Goal: Task Accomplishment & Management: Manage account settings

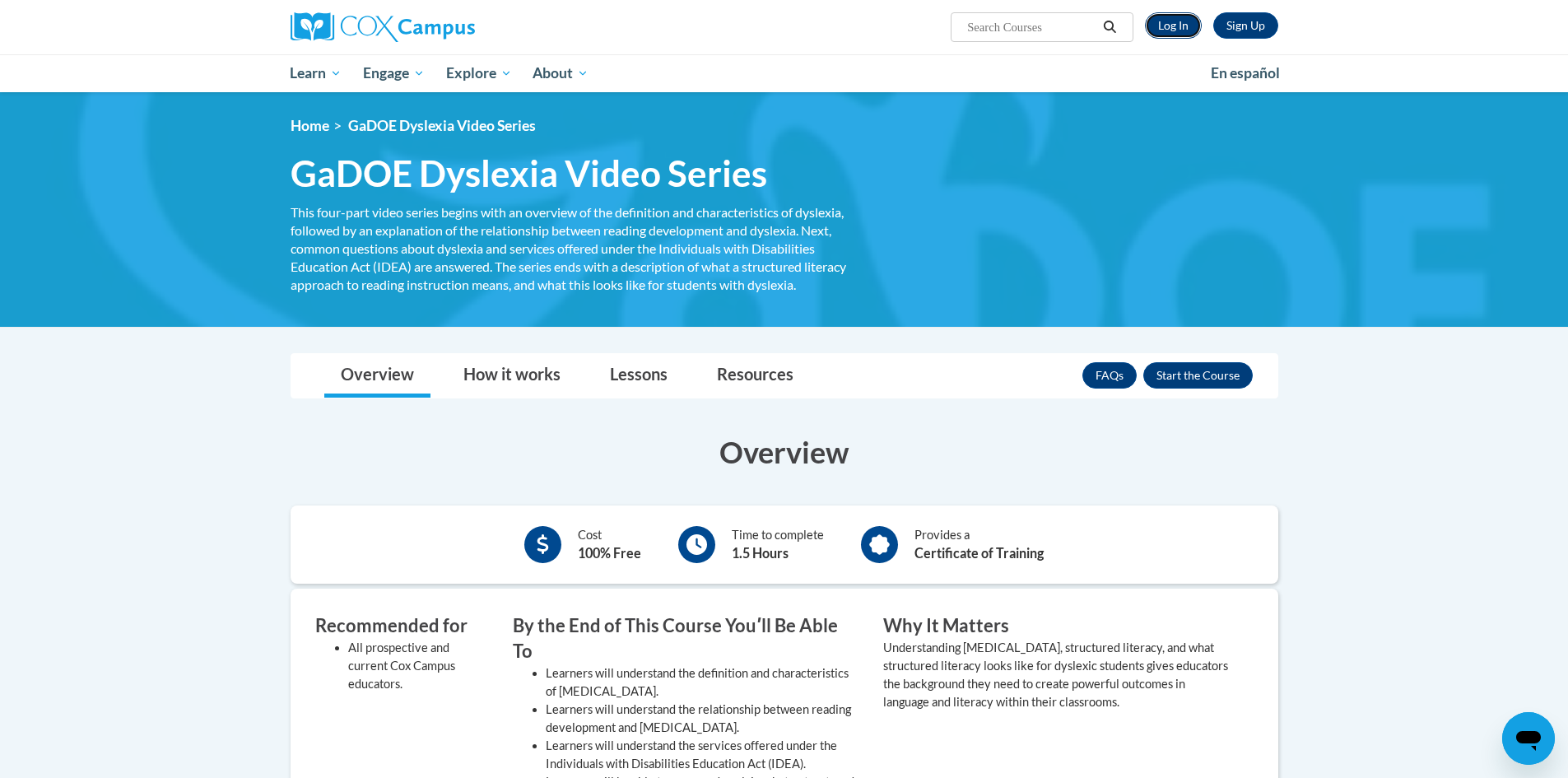
click at [1172, 26] on link "Log In" at bounding box center [1173, 26] width 57 height 26
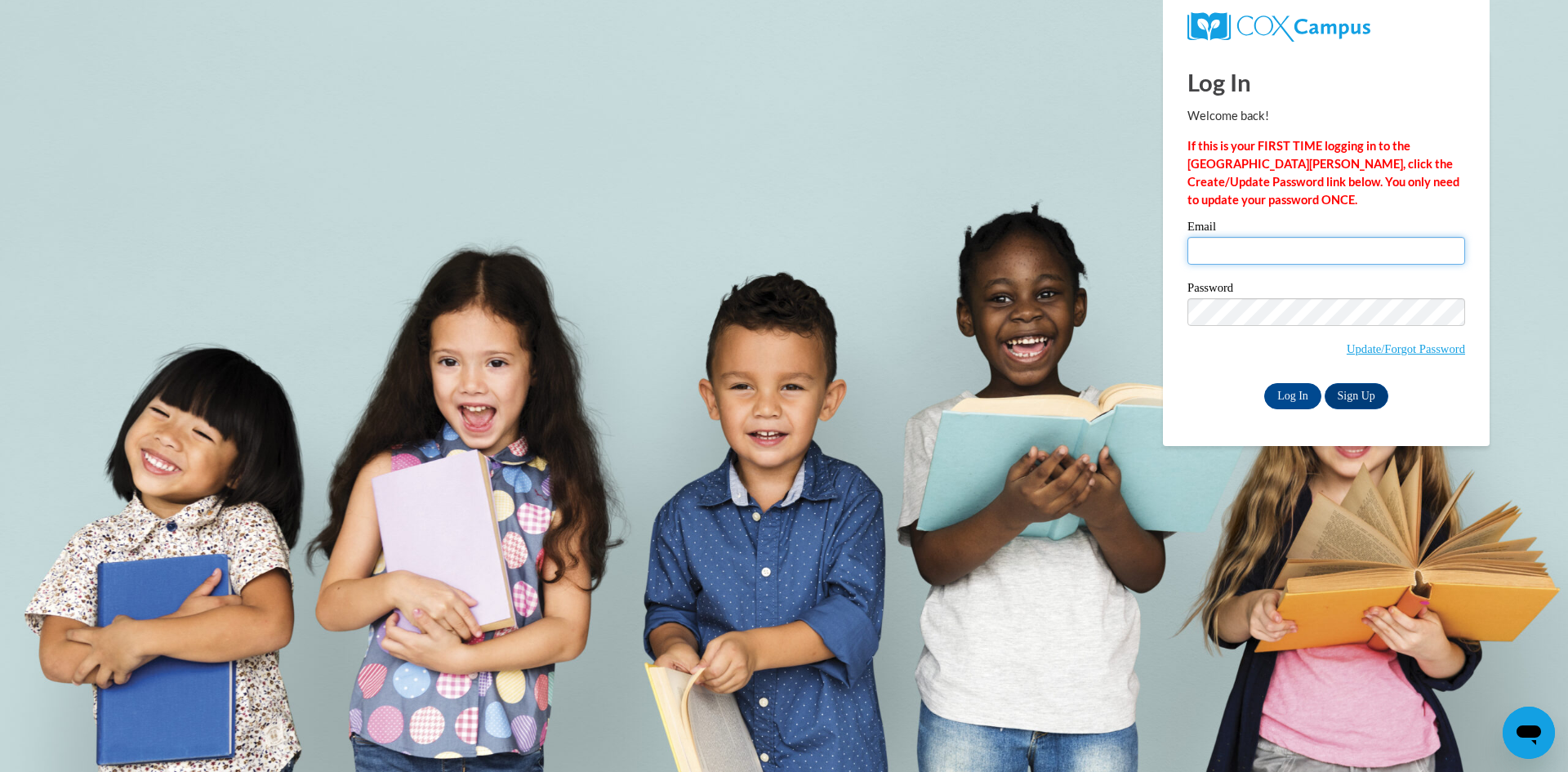
click at [1236, 247] on input "Email" at bounding box center [1326, 251] width 278 height 28
type input "920148315@student.ccga.edu"
click at [1294, 383] on input "Log In" at bounding box center [1293, 396] width 57 height 26
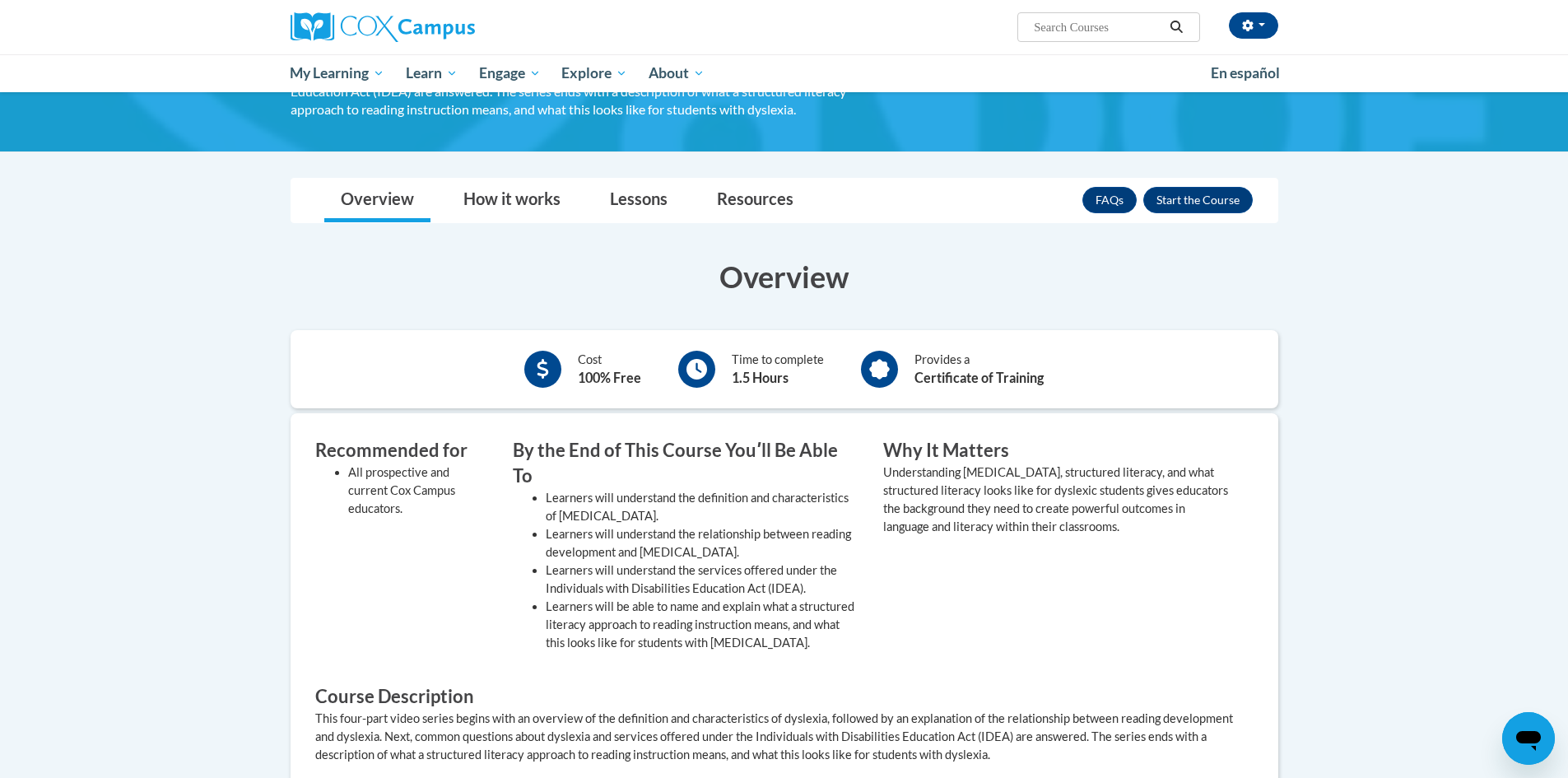
scroll to position [247, 0]
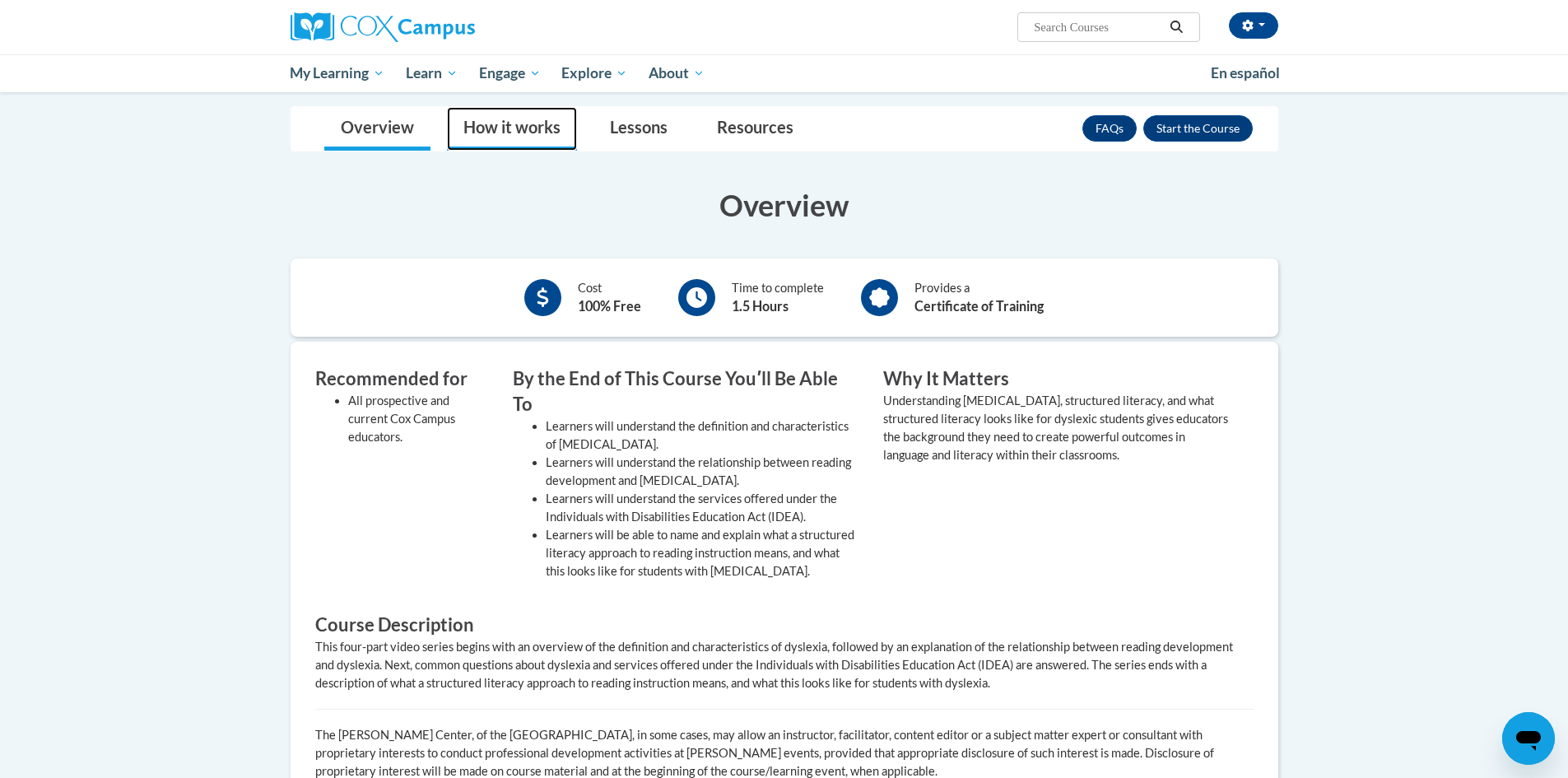
click at [503, 148] on link "How it works" at bounding box center [512, 128] width 130 height 44
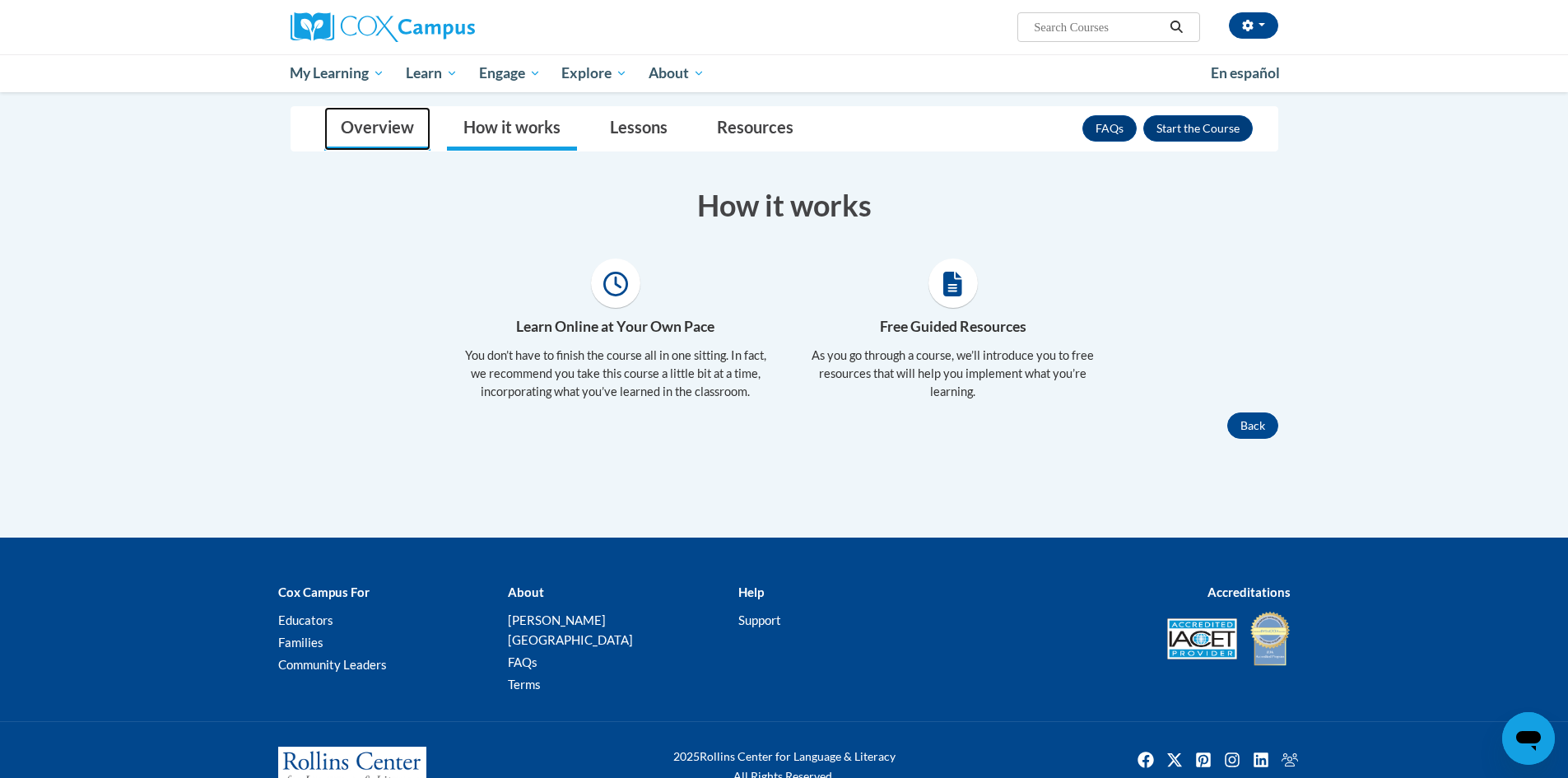
click at [387, 136] on link "Overview" at bounding box center [377, 128] width 106 height 44
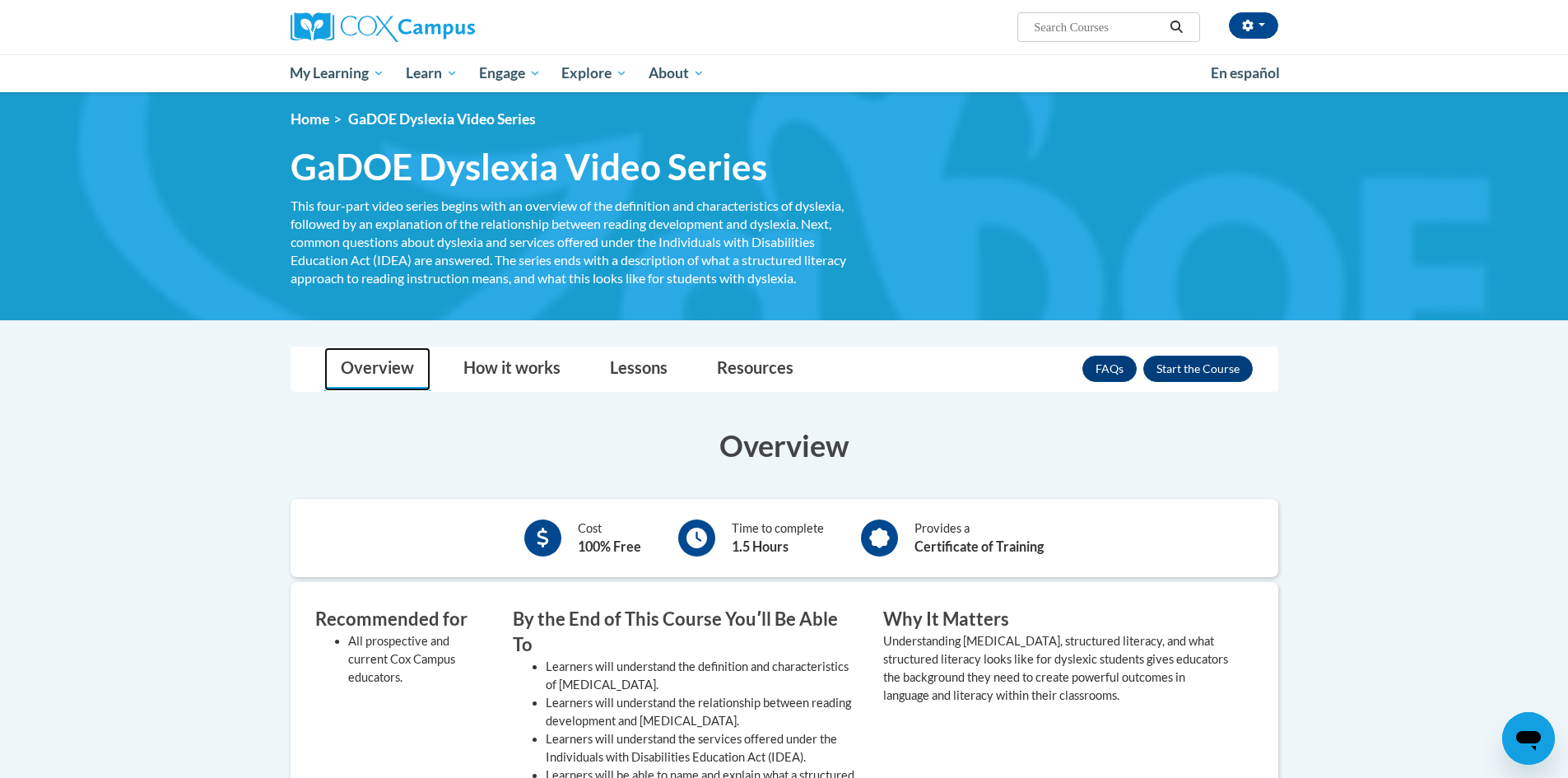
scroll to position [0, 0]
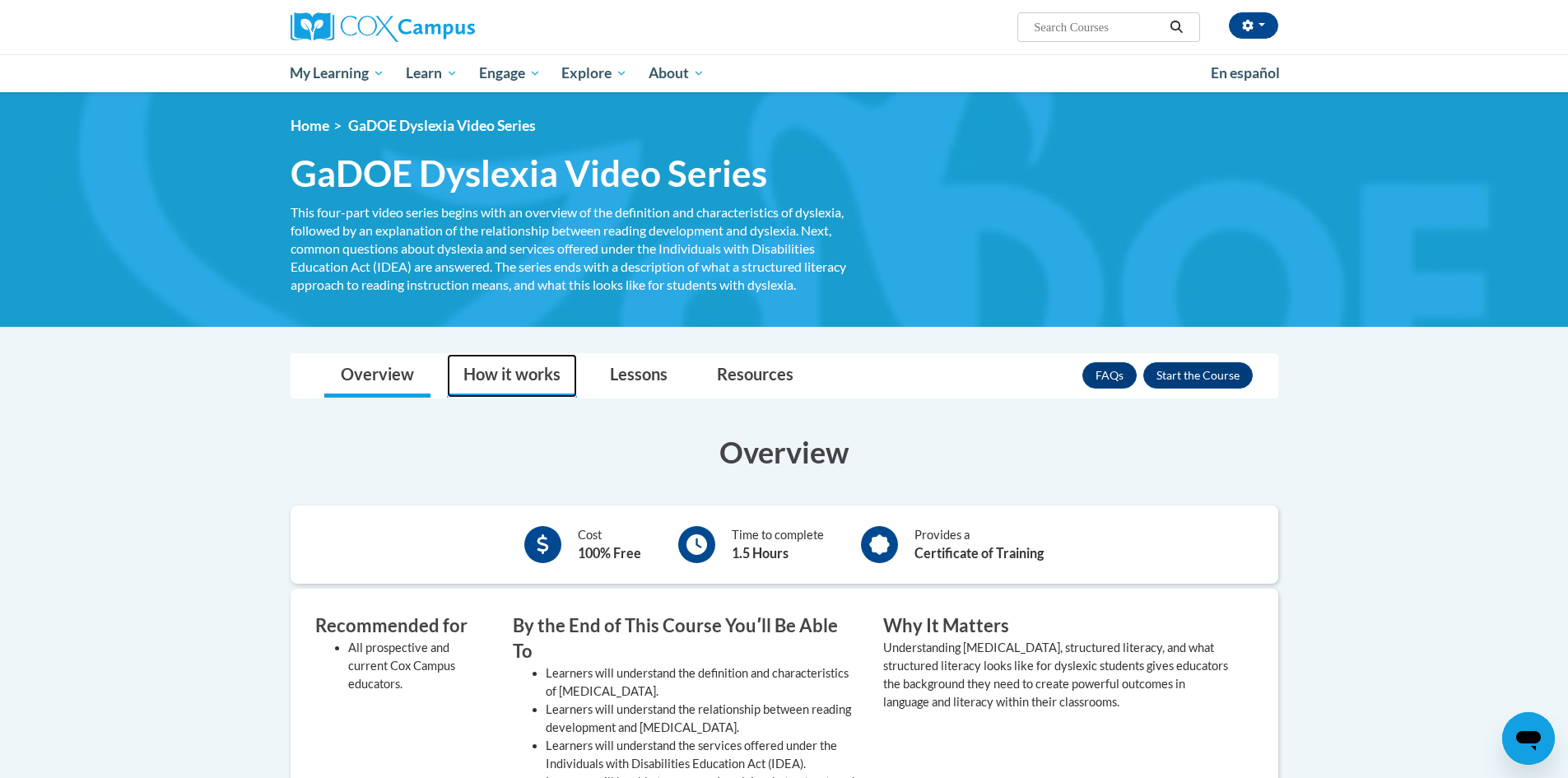
click at [509, 375] on link "How it works" at bounding box center [512, 375] width 130 height 44
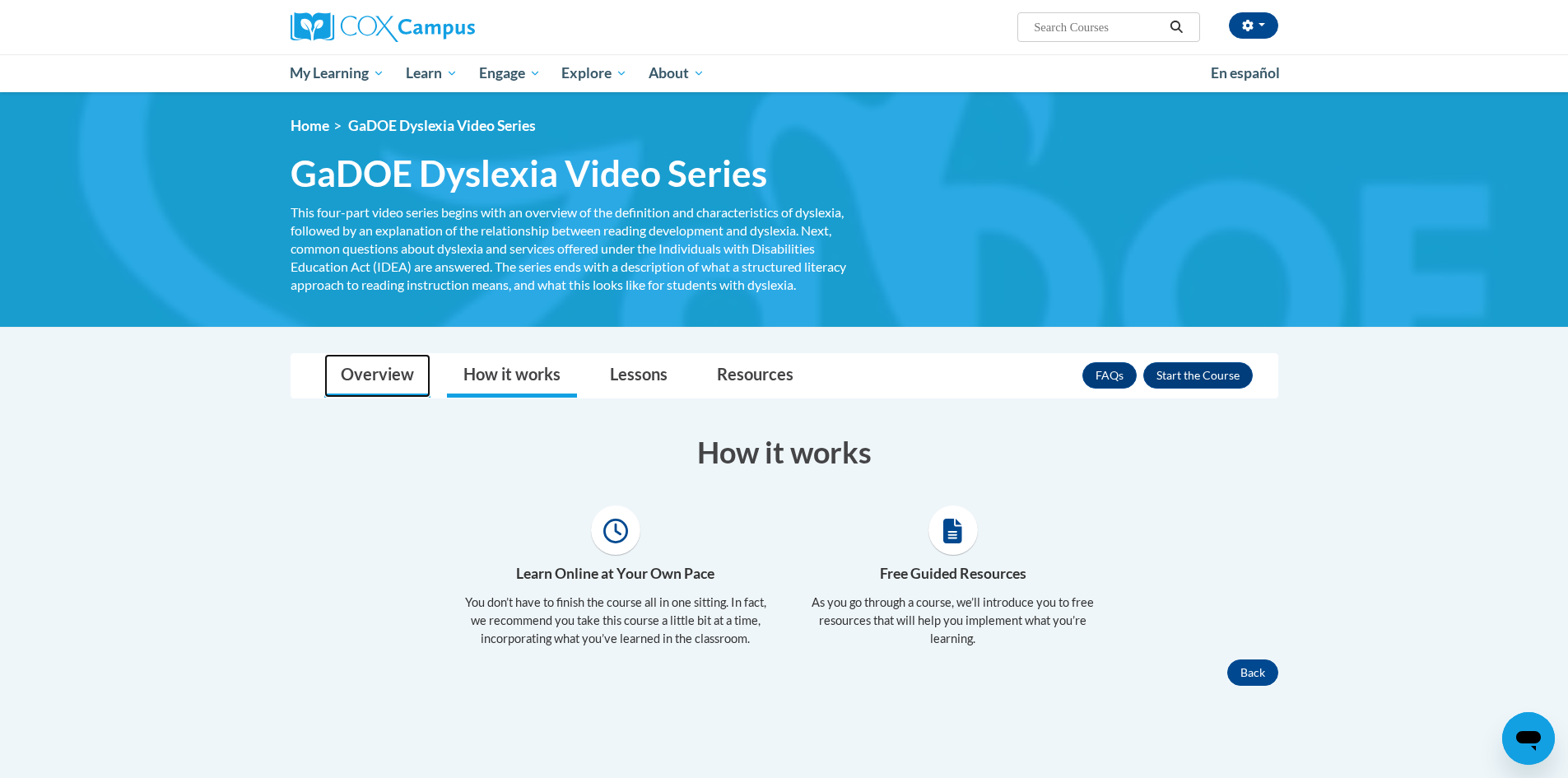
click at [360, 376] on link "Overview" at bounding box center [377, 375] width 106 height 44
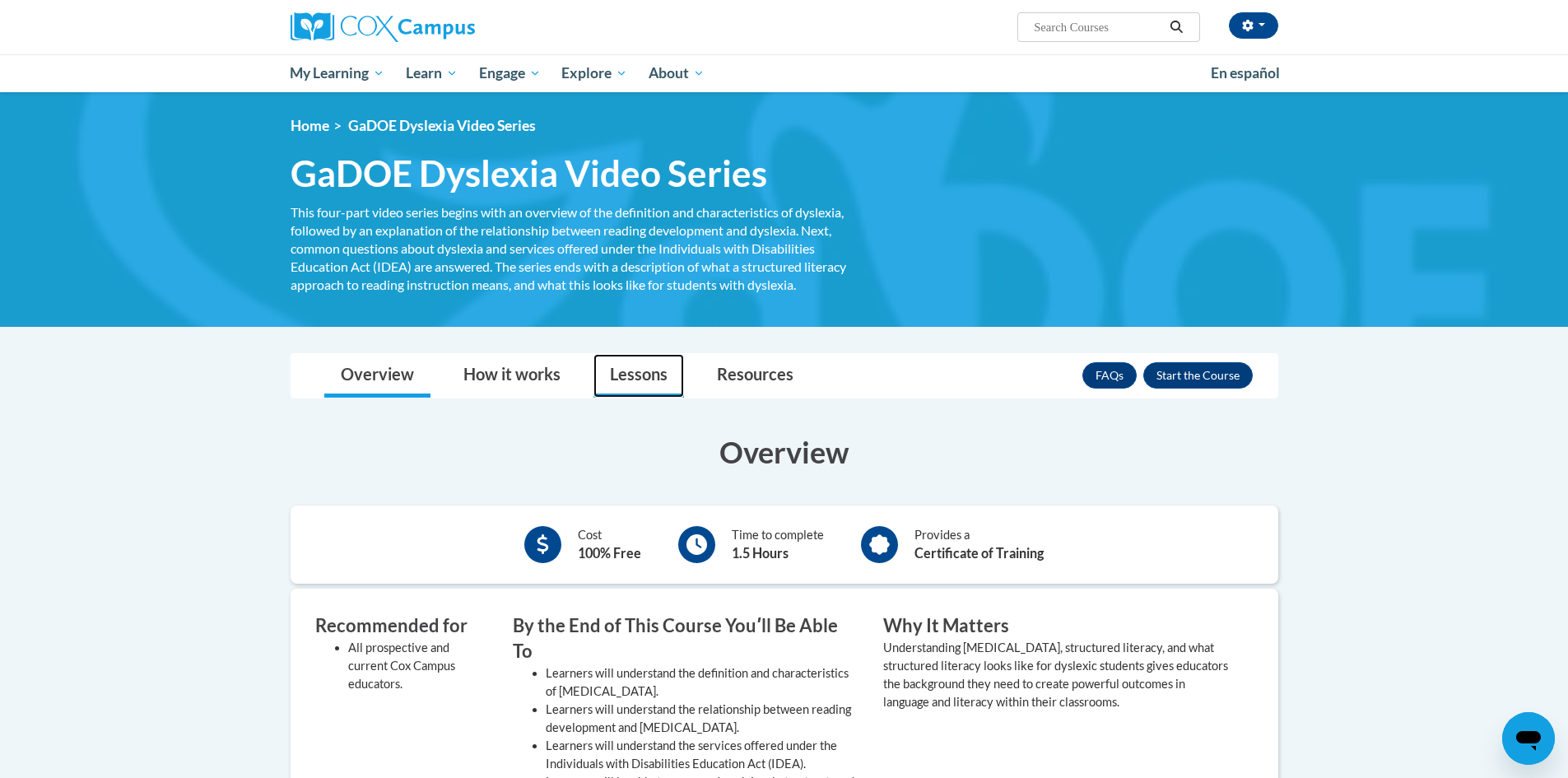
click at [627, 387] on link "Lessons" at bounding box center [639, 375] width 91 height 44
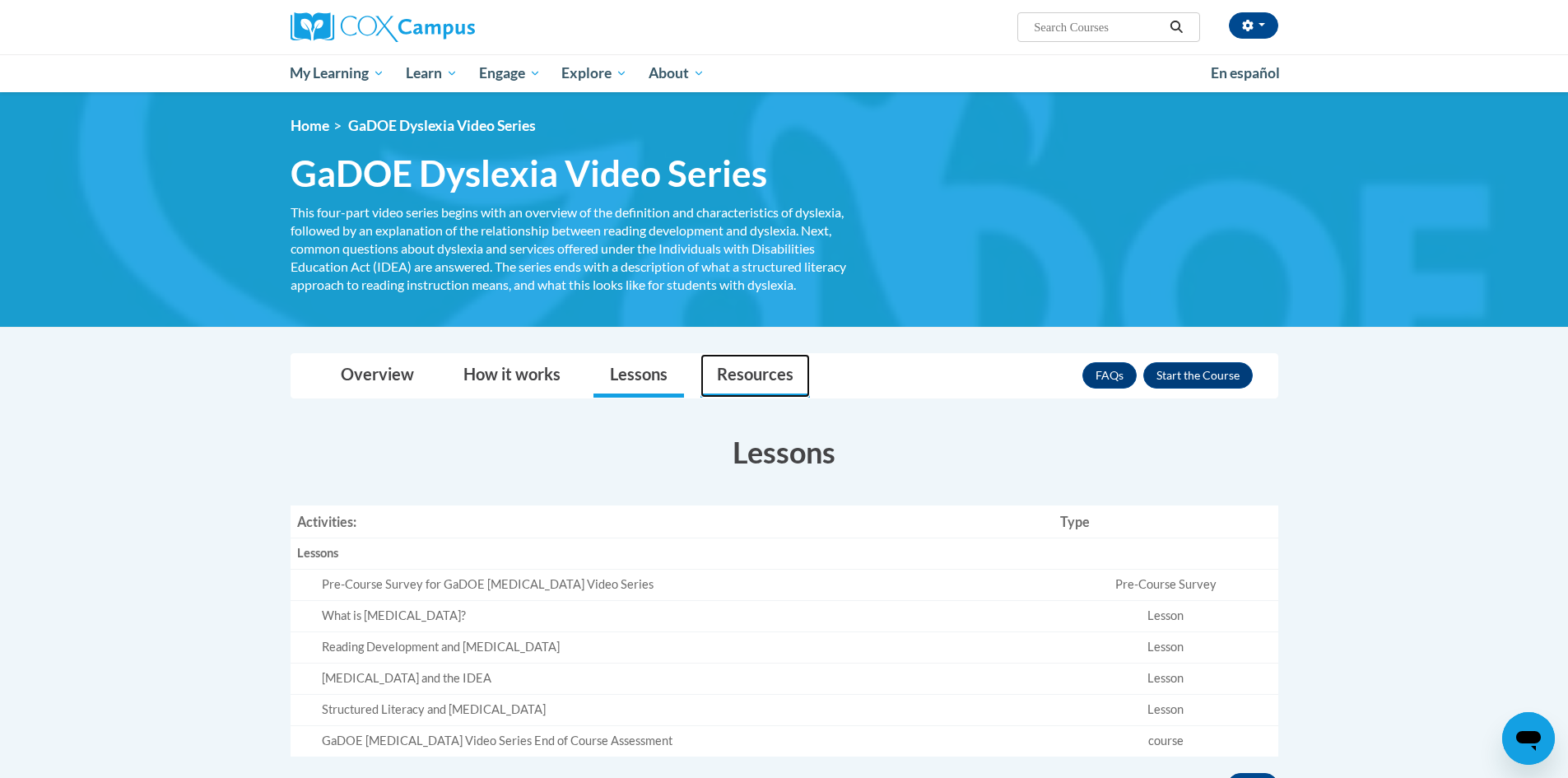
click at [765, 396] on link "Resources" at bounding box center [755, 375] width 109 height 44
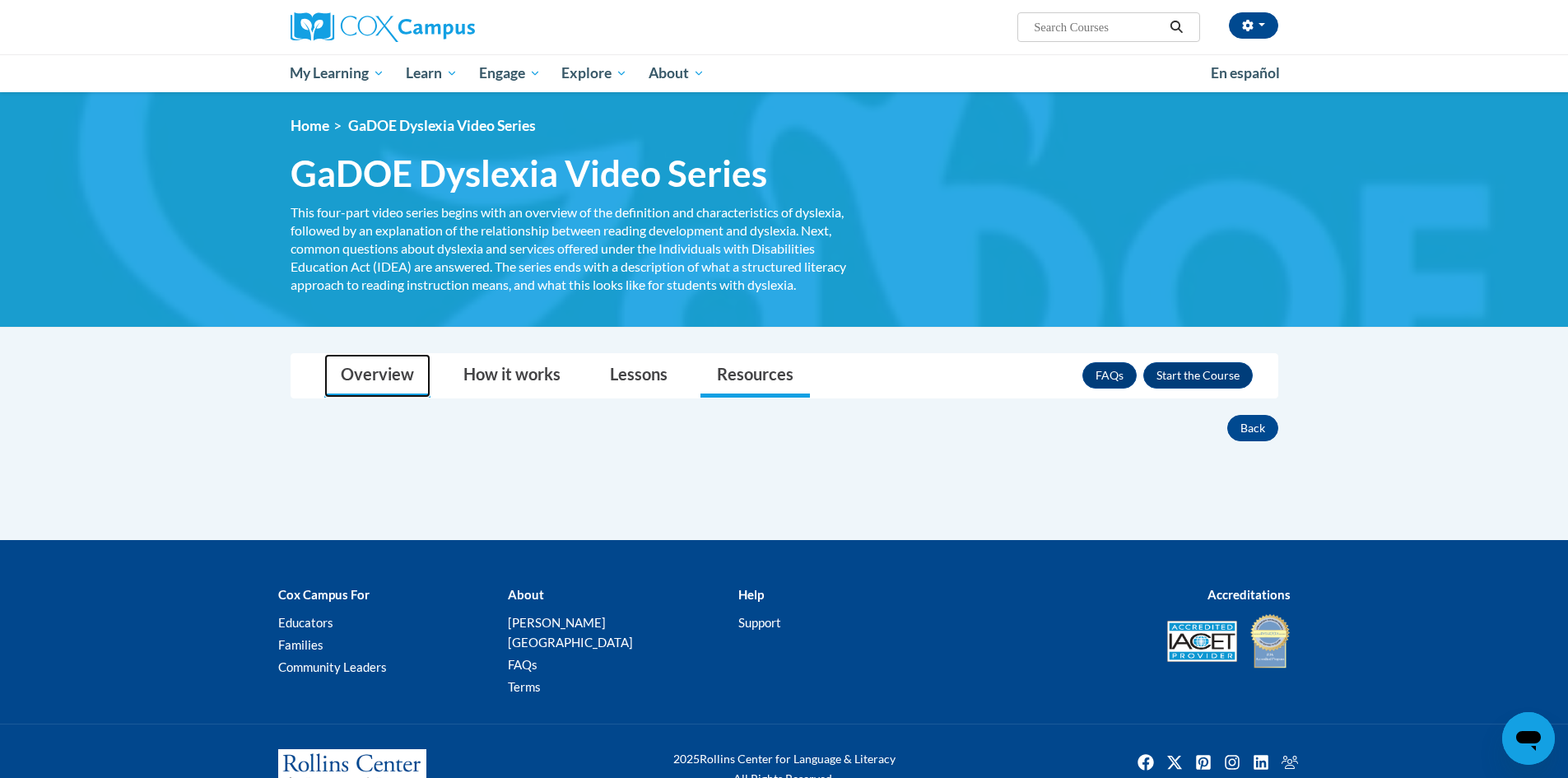
click at [399, 355] on link "Overview" at bounding box center [377, 375] width 106 height 44
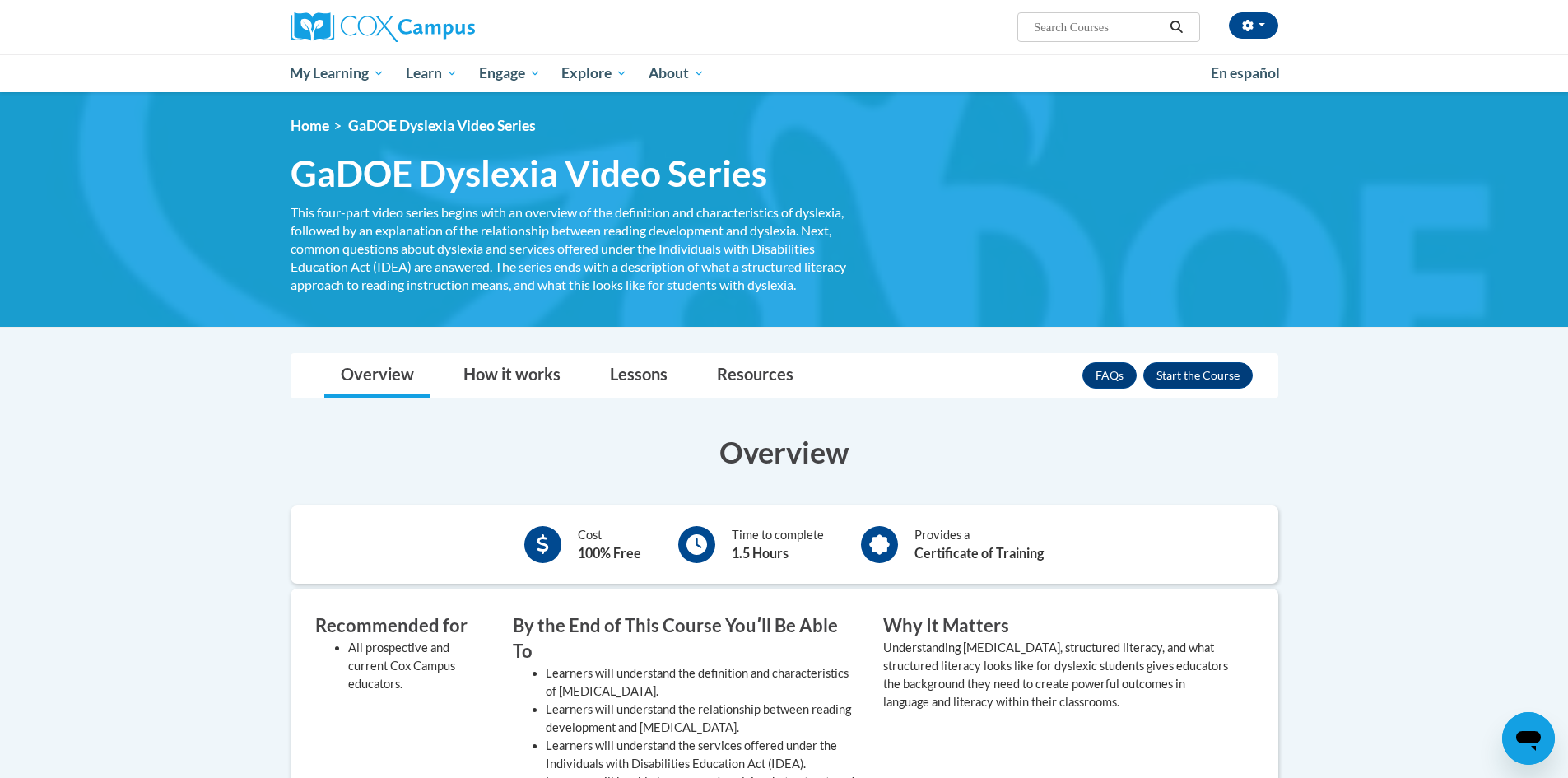
click at [412, 185] on span "GaDOE Dyslexia Video Series" at bounding box center [529, 173] width 477 height 44
click at [674, 387] on link "Lessons" at bounding box center [639, 375] width 91 height 44
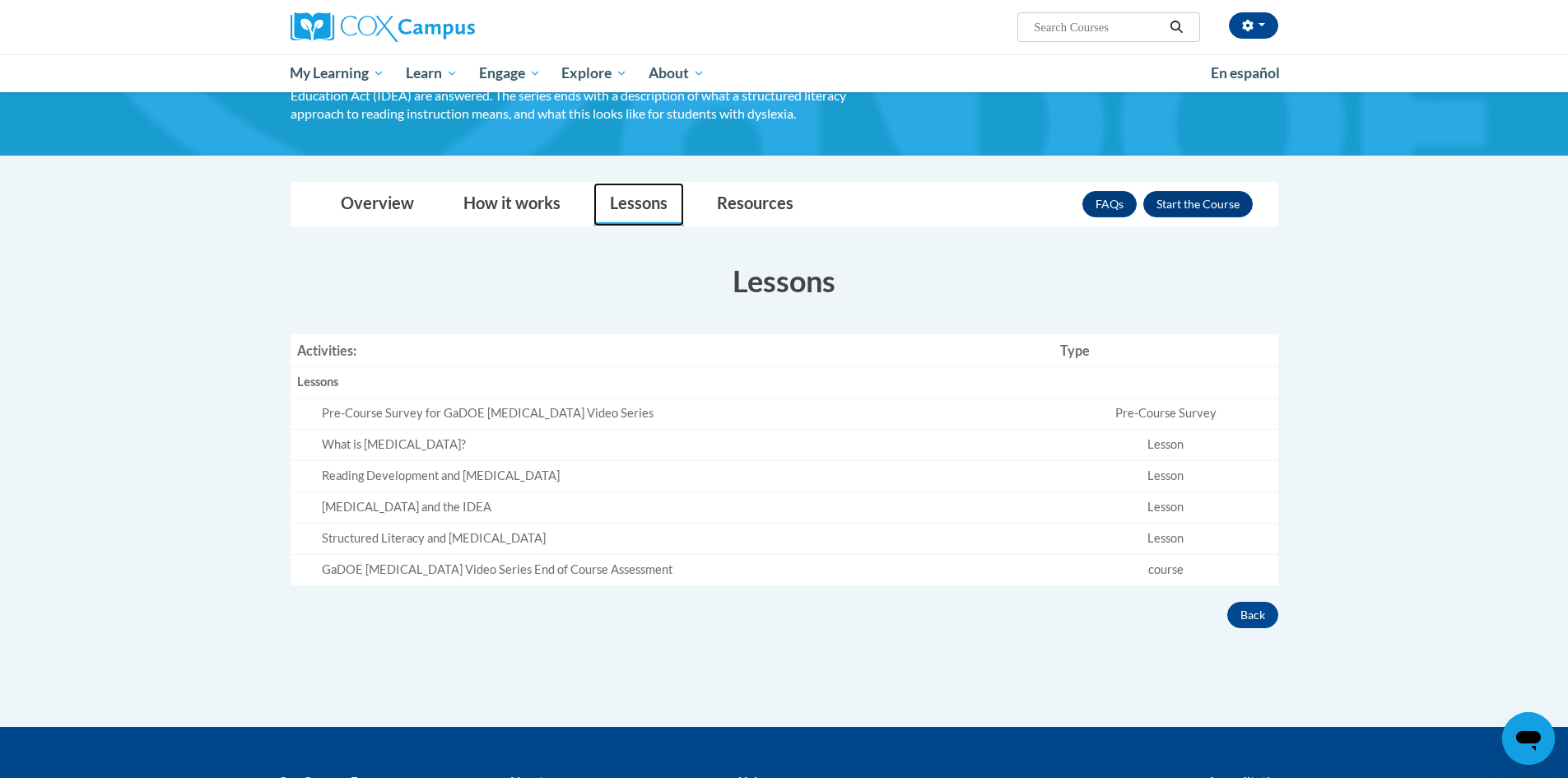
scroll to position [165, 0]
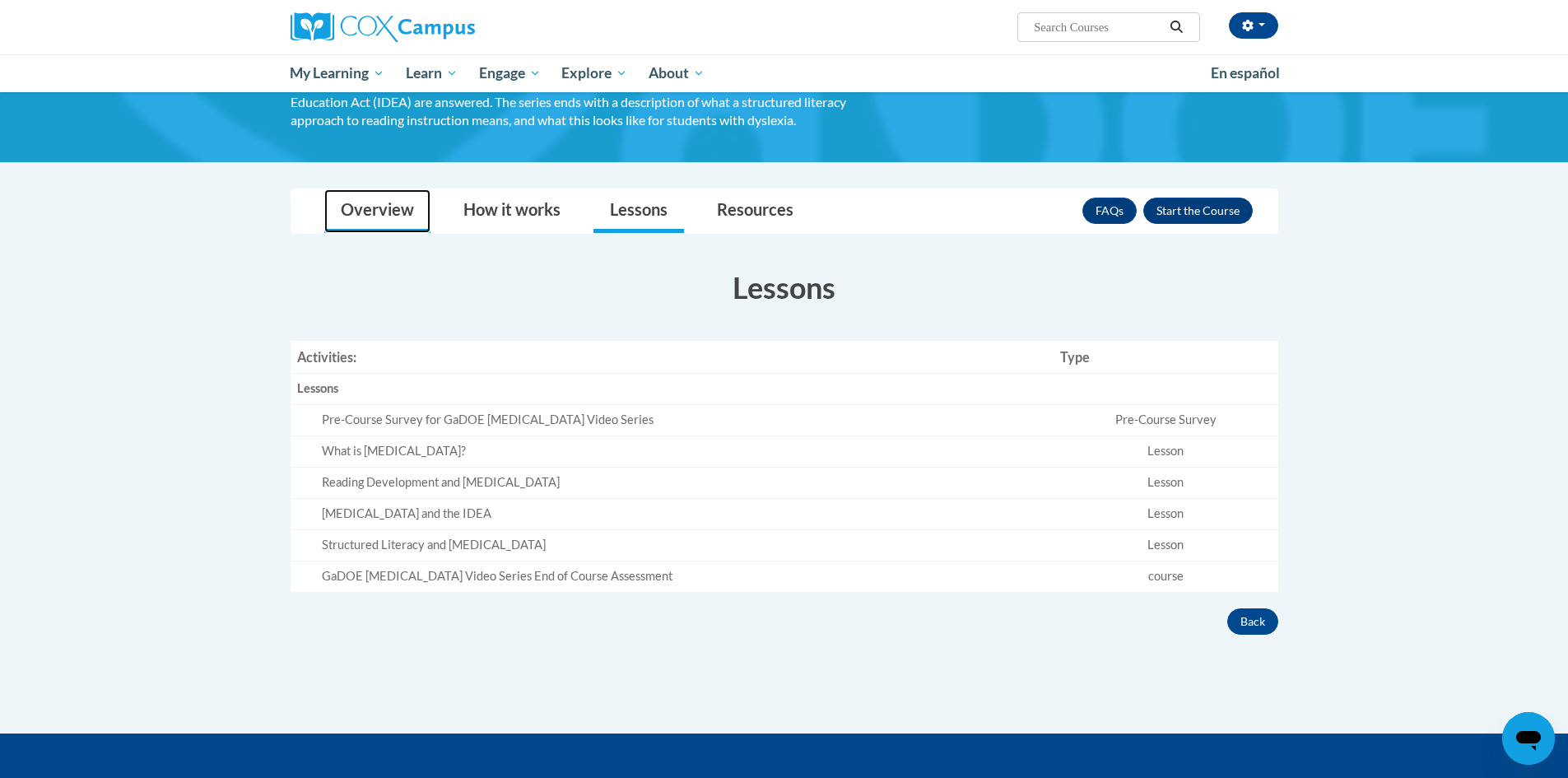
click at [425, 201] on link "Overview" at bounding box center [377, 211] width 106 height 44
